Goal: Task Accomplishment & Management: Complete application form

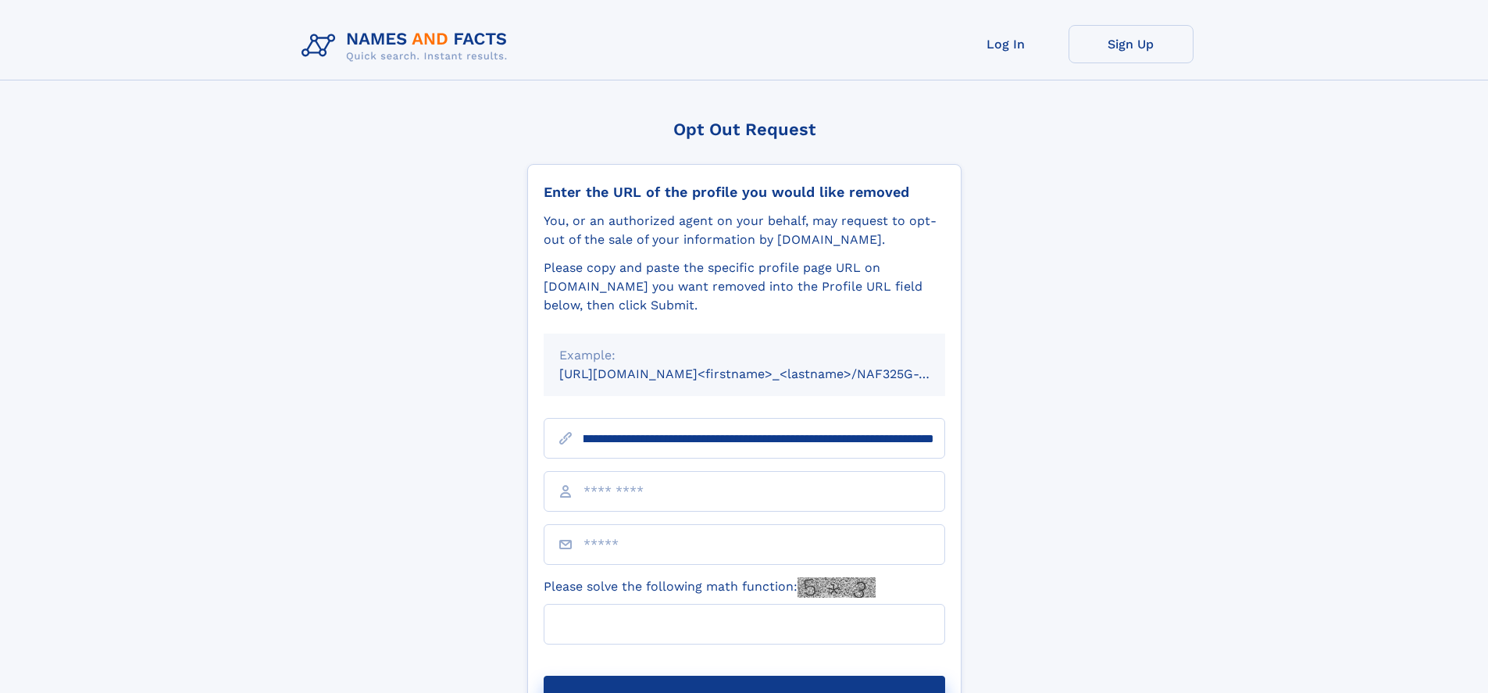
scroll to position [0, 180]
type input "**********"
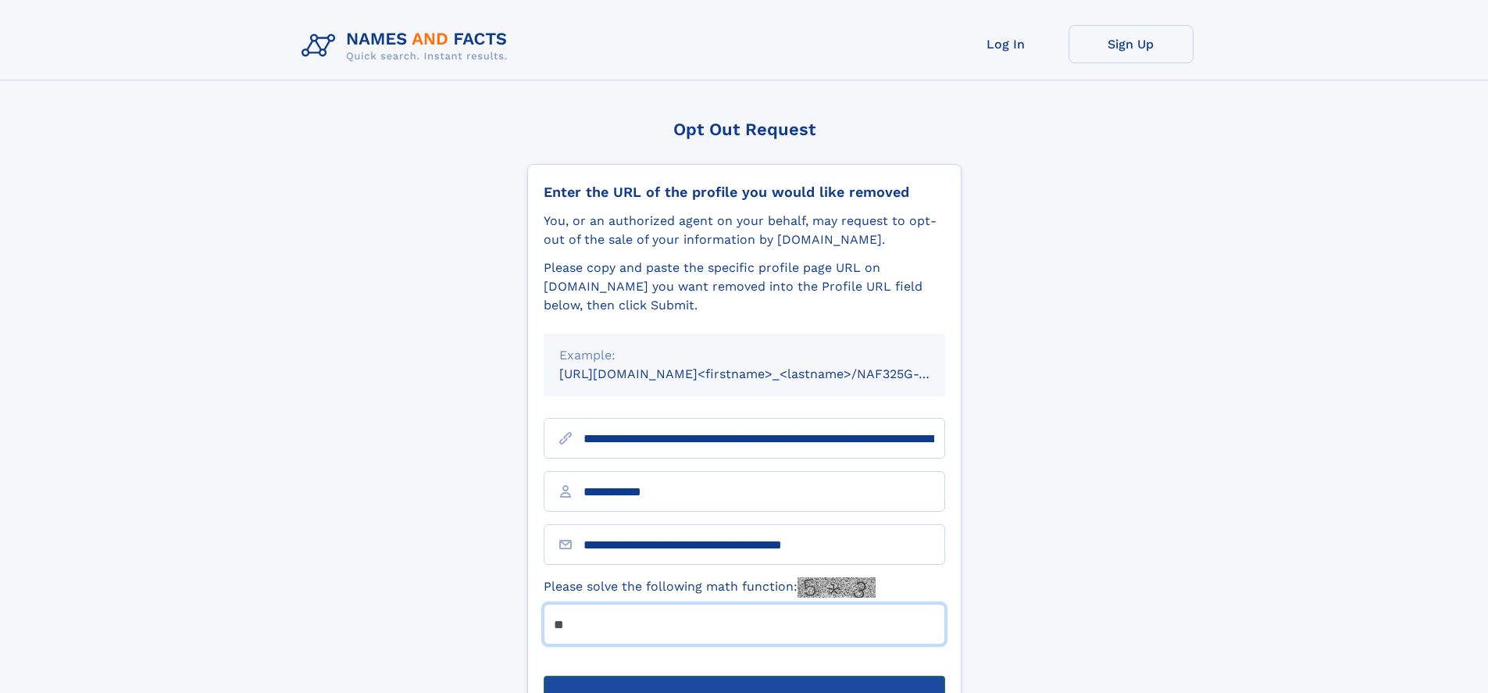
type input "**"
click at [744, 676] on button "Submit Opt Out Request" at bounding box center [745, 701] width 402 height 50
